Goal: Find specific page/section: Find specific page/section

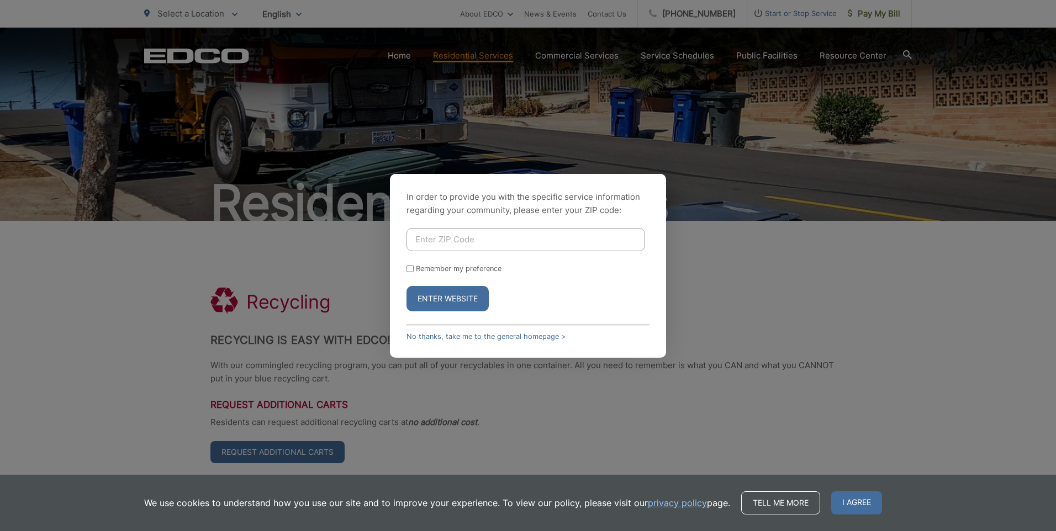
click at [181, 331] on div "In order to provide you with the specific service information regarding your co…" at bounding box center [528, 265] width 1056 height 531
click at [439, 236] on input "Enter ZIP Code" at bounding box center [526, 239] width 239 height 23
type input "92069"
click at [433, 296] on button "Enter Website" at bounding box center [448, 298] width 82 height 25
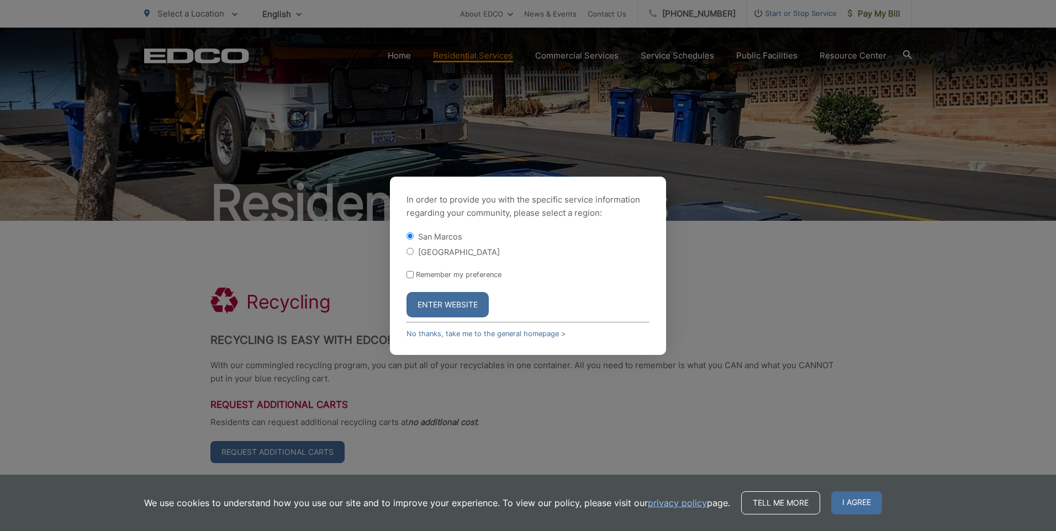
click at [433, 296] on button "Enter Website" at bounding box center [448, 304] width 82 height 25
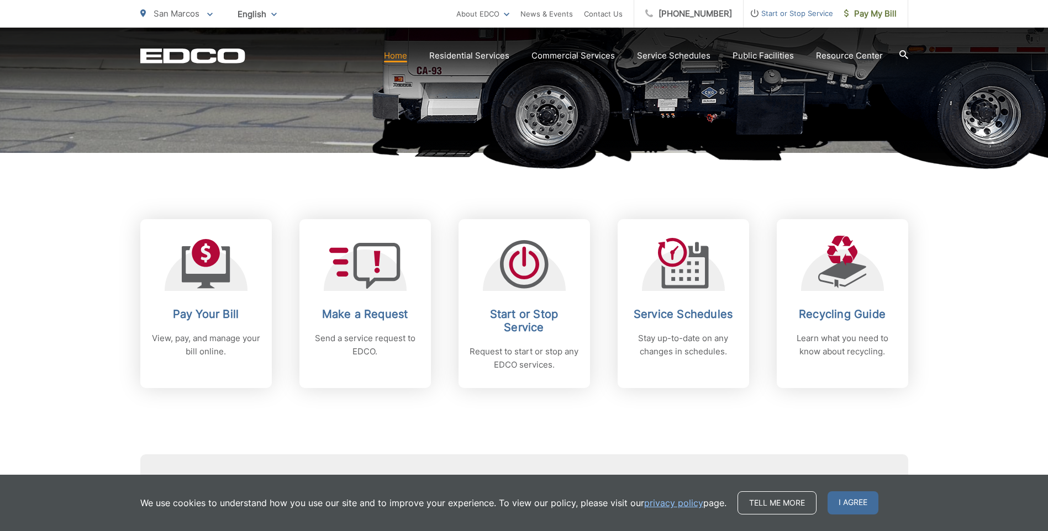
scroll to position [331, 0]
